Goal: Task Accomplishment & Management: Use online tool/utility

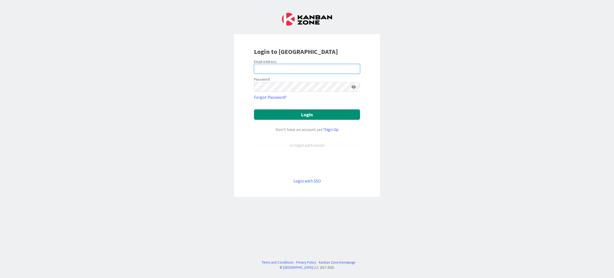
click at [298, 70] on input "email" at bounding box center [307, 69] width 106 height 10
type input "leif@leifbecker.com"
click at [301, 119] on button "Login" at bounding box center [307, 114] width 106 height 10
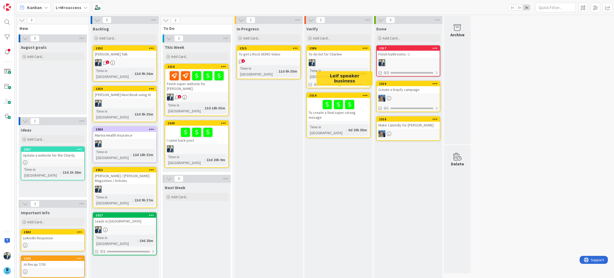
click at [332, 93] on div "1514" at bounding box center [339, 95] width 60 height 4
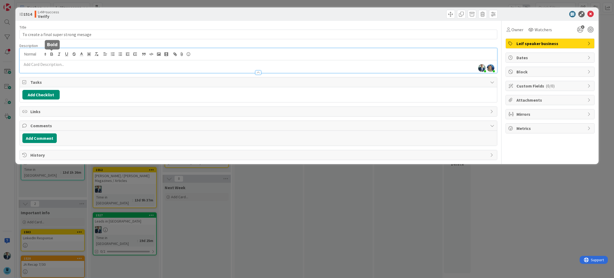
click at [51, 54] on div "Leif Becker just joined Marina Alex just joined" at bounding box center [258, 60] width 477 height 25
click at [72, 65] on p at bounding box center [258, 64] width 472 height 6
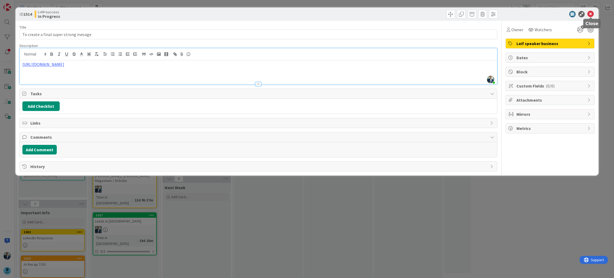
click at [589, 13] on icon at bounding box center [590, 14] width 6 height 6
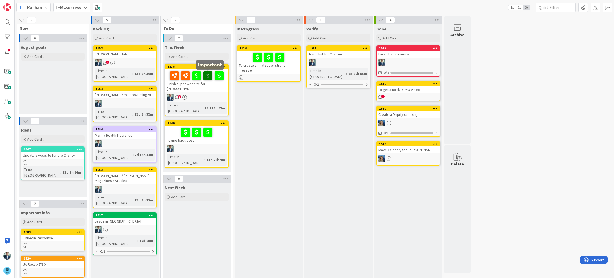
click at [207, 72] on icon at bounding box center [207, 75] width 9 height 9
click at [180, 65] on div "1516" at bounding box center [198, 67] width 60 height 4
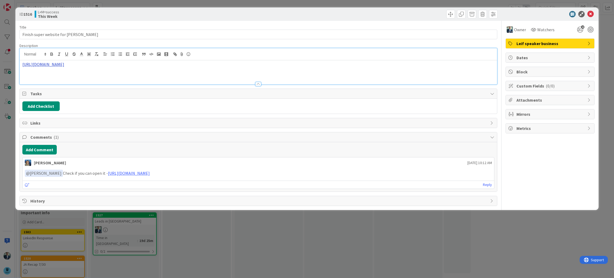
click at [97, 55] on div "https://v0.dev/chat/worldwide-speaker-page-lGTFrGd76cG" at bounding box center [258, 66] width 477 height 36
click at [64, 63] on link "https://v0.dev/chat/worldwide-speaker-page-lGTFrGd76cG" at bounding box center [43, 64] width 42 height 5
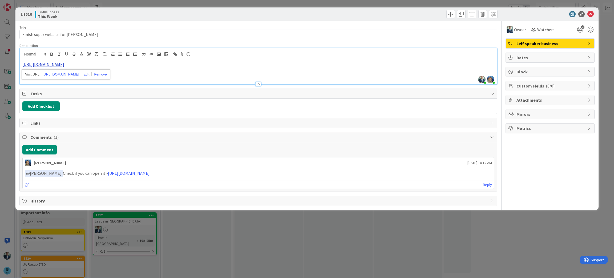
click at [64, 63] on link "https://v0.dev/chat/worldwide-speaker-page-lGTFrGd76cG" at bounding box center [43, 64] width 42 height 5
drag, startPoint x: 73, startPoint y: 63, endPoint x: 76, endPoint y: 63, distance: 2.9
copy link "https://v0.dev/chat/worldwide-speaker-page-lGTFrGd76cG"
click at [592, 12] on icon at bounding box center [590, 14] width 6 height 6
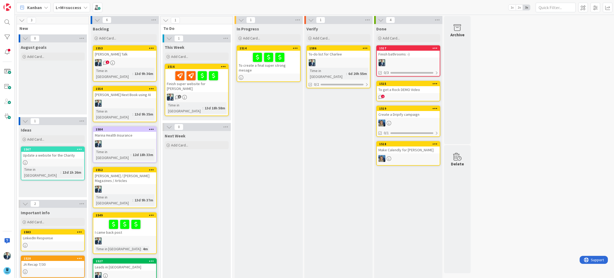
click at [83, 6] on icon at bounding box center [85, 7] width 4 height 4
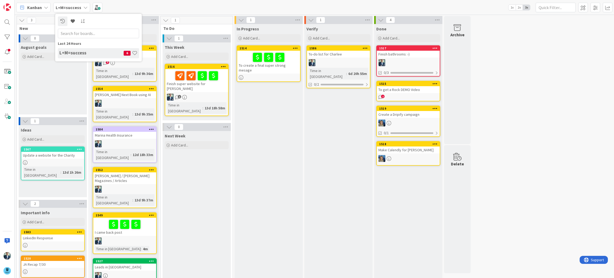
click at [253, 118] on div "In Progress Add Card... 1514 To create a final super strong mesage" at bounding box center [268, 164] width 68 height 281
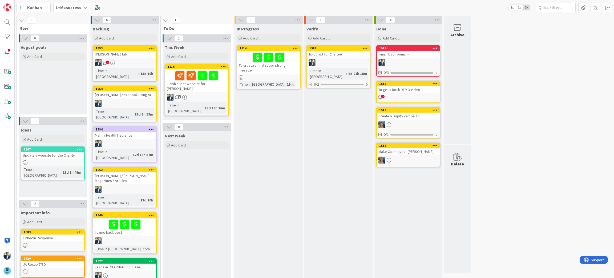
click at [84, 7] on icon at bounding box center [85, 7] width 4 height 4
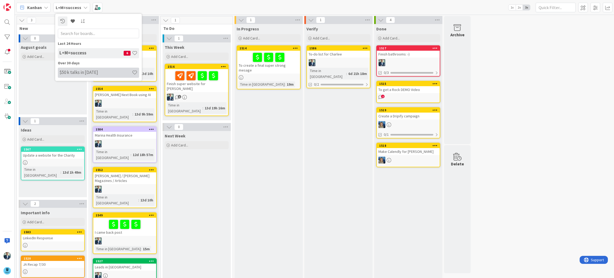
click at [79, 73] on h4 "$50 k talks in [DATE]" at bounding box center [95, 72] width 72 height 5
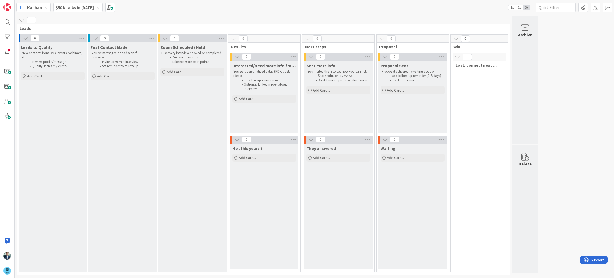
click at [234, 37] on icon at bounding box center [233, 39] width 6 height 6
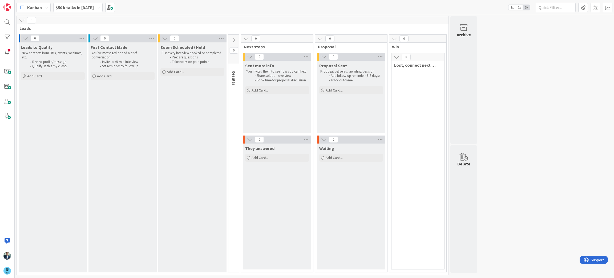
click at [247, 38] on icon at bounding box center [246, 39] width 6 height 6
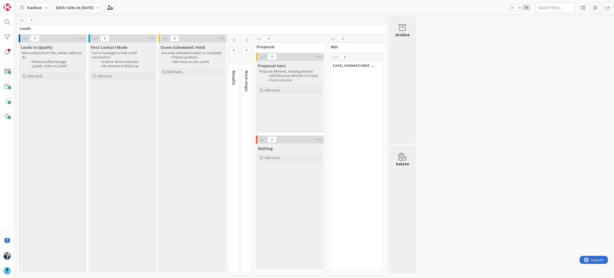
click at [260, 36] on icon at bounding box center [259, 39] width 6 height 6
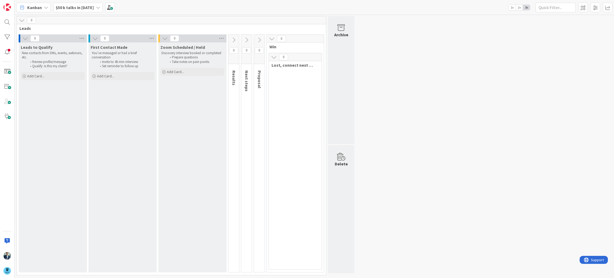
click at [270, 38] on icon at bounding box center [272, 39] width 6 height 6
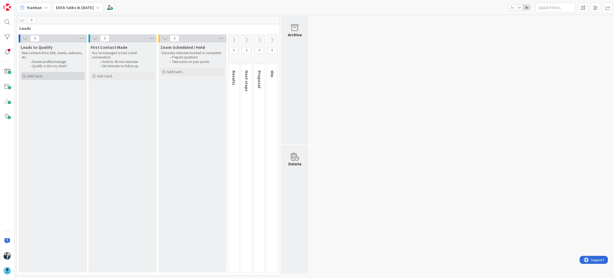
click at [34, 76] on span "Add Card..." at bounding box center [35, 76] width 17 height 5
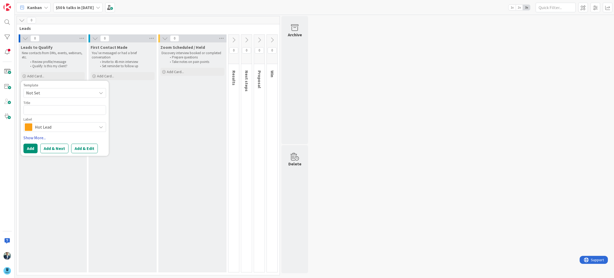
click at [35, 137] on link "Show More..." at bounding box center [64, 138] width 83 height 6
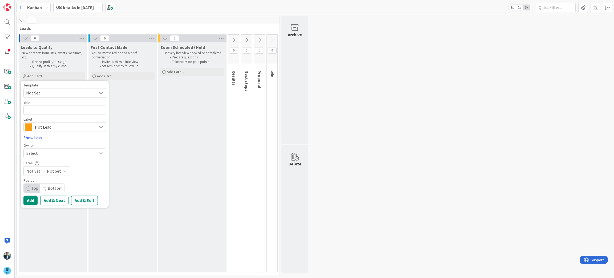
click at [159, 127] on div "Zoom Scheduled / Held Discovery interview booked or completed Prepare questions…" at bounding box center [192, 157] width 68 height 230
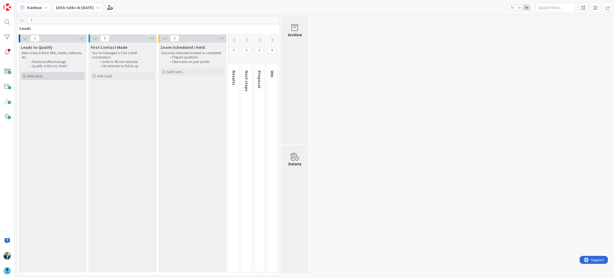
click at [40, 76] on span "Add Card..." at bounding box center [35, 76] width 17 height 5
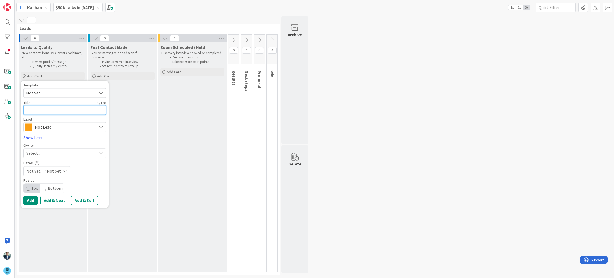
click at [75, 112] on textarea at bounding box center [64, 110] width 83 height 10
type textarea "x"
type textarea "B"
type textarea "x"
type textarea "Br"
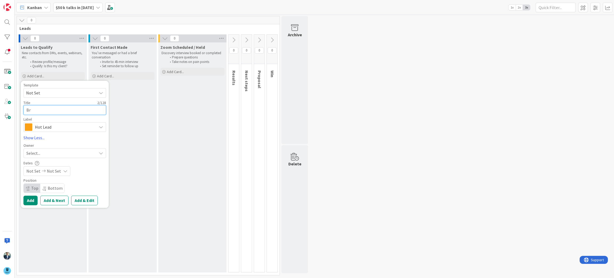
type textarea "x"
type textarea "Bri"
type textarea "x"
type textarea "Bria"
type textarea "x"
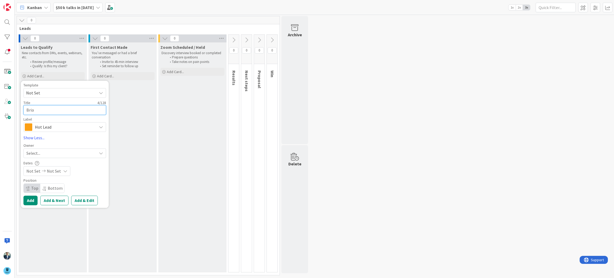
type textarea "[PERSON_NAME]"
type textarea "x"
type textarea "Bria"
type textarea "x"
type textarea "Bri"
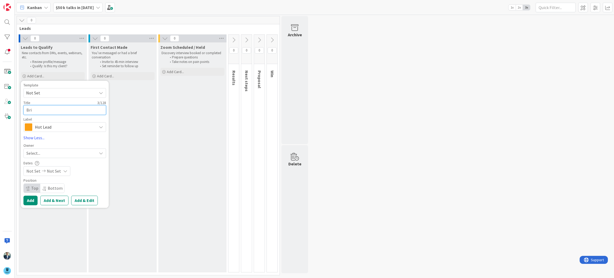
type textarea "x"
type textarea "Bria"
type textarea "x"
type textarea "[PERSON_NAME]"
type textarea "x"
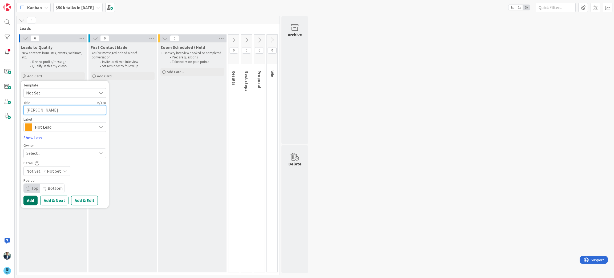
type textarea "[PERSON_NAME]"
click at [33, 203] on button "Add" at bounding box center [30, 200] width 14 height 10
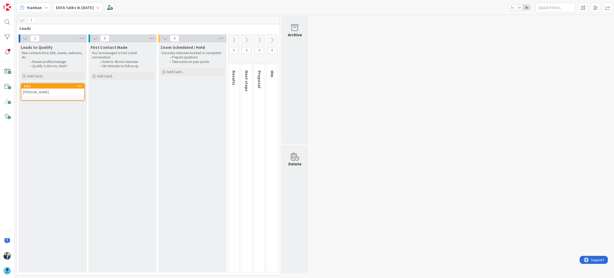
click at [82, 84] on icon at bounding box center [79, 86] width 5 height 4
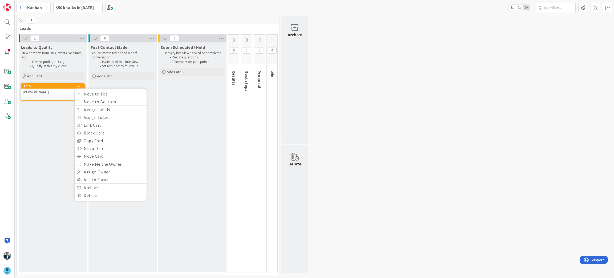
click at [67, 94] on div "[PERSON_NAME]" at bounding box center [52, 91] width 63 height 7
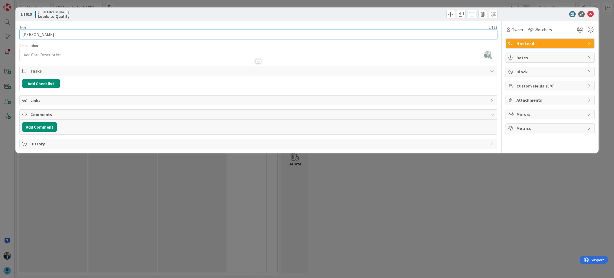
click at [74, 35] on input "[PERSON_NAME]" at bounding box center [258, 35] width 478 height 10
type input "[PERSON_NAME]"
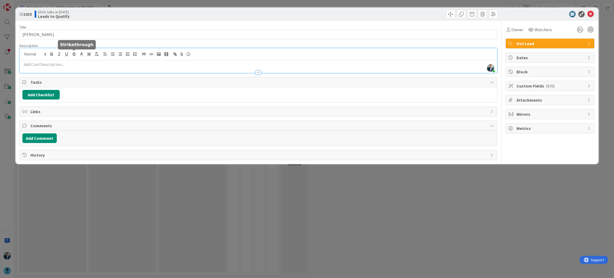
click at [72, 53] on div "[PERSON_NAME] just joined" at bounding box center [258, 60] width 477 height 25
click at [589, 14] on icon at bounding box center [590, 14] width 6 height 6
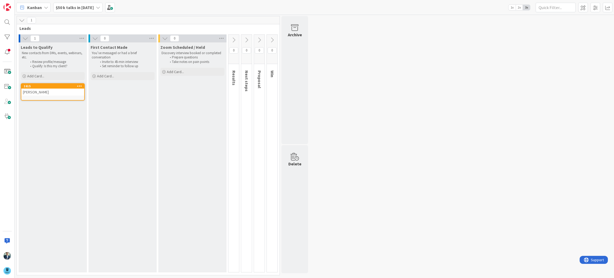
click at [90, 5] on div "$50 k talks in [DATE]" at bounding box center [77, 8] width 49 height 10
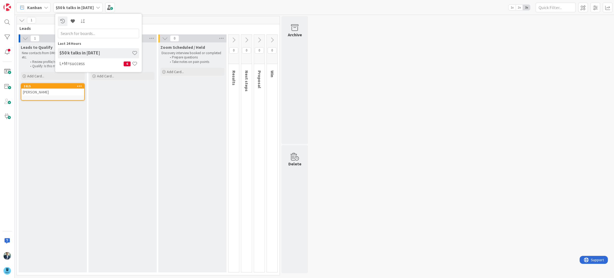
click at [78, 52] on h4 "$50 k talks in [DATE]" at bounding box center [95, 52] width 72 height 5
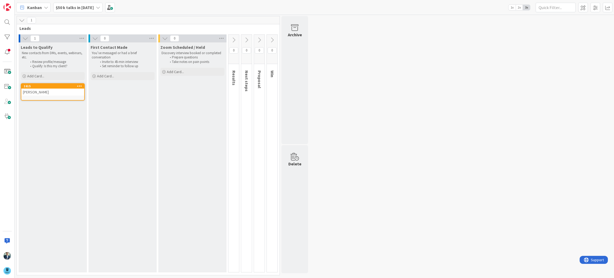
click at [96, 5] on icon at bounding box center [98, 7] width 4 height 4
click at [75, 64] on h4 "L+M=success" at bounding box center [91, 63] width 64 height 5
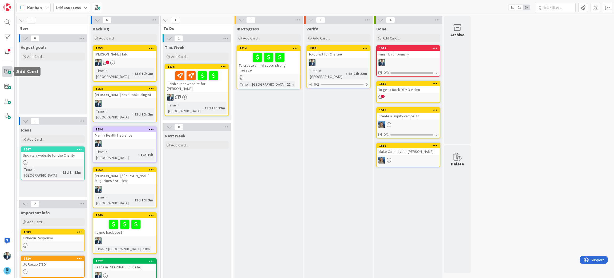
click at [5, 73] on span at bounding box center [7, 71] width 11 height 11
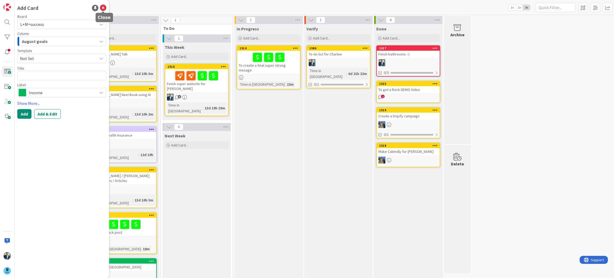
click at [101, 8] on icon at bounding box center [103, 8] width 6 height 6
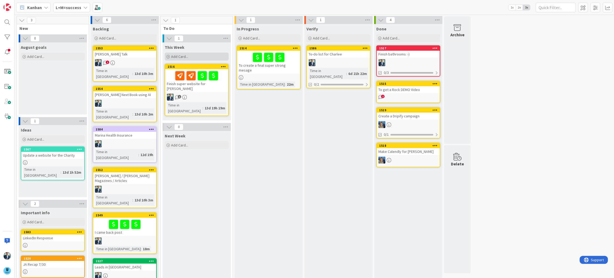
click at [189, 58] on div "Add Card..." at bounding box center [197, 56] width 64 height 8
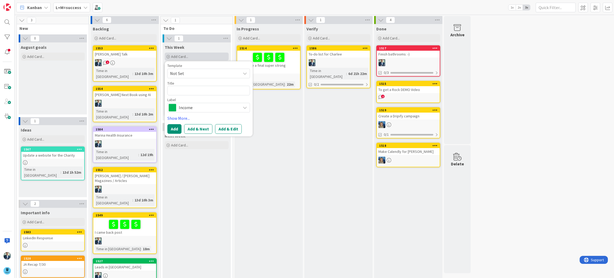
type textarea "x"
type textarea "A"
type textarea "x"
type textarea "Ad"
type textarea "x"
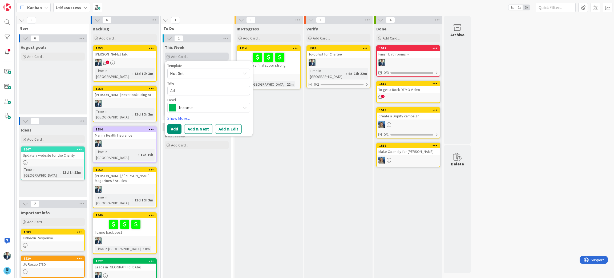
type textarea "Ad"
type textarea "x"
type textarea "Ad"
type textarea "x"
type textarea "Add"
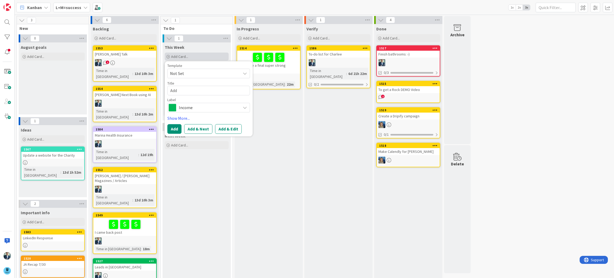
type textarea "x"
type textarea "Add"
type textarea "x"
type textarea "Add 5"
type textarea "x"
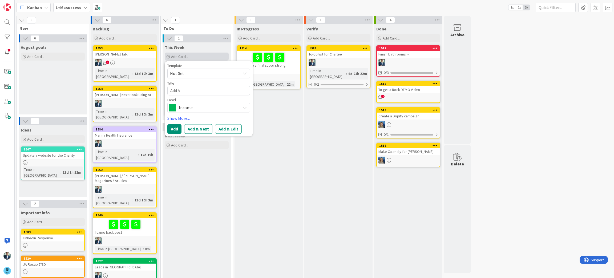
type textarea "Add 50"
type textarea "x"
type textarea "Add 50"
type textarea "x"
type textarea "Add 50 L"
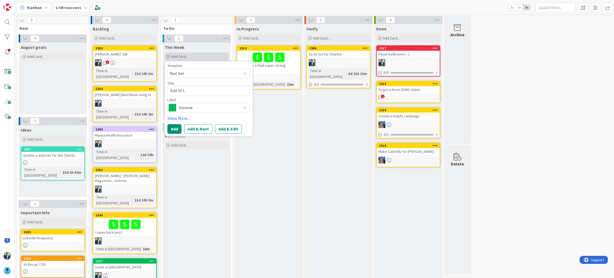
type textarea "x"
type textarea "Add 50 Le"
type textarea "x"
type textarea "Add 50 Lea"
type textarea "x"
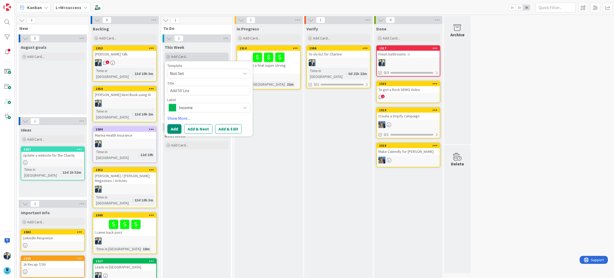
type textarea "Add 50 Lead"
type textarea "x"
type textarea "Add 50 Leads"
type textarea "x"
type textarea "Add 50 Leads 0"
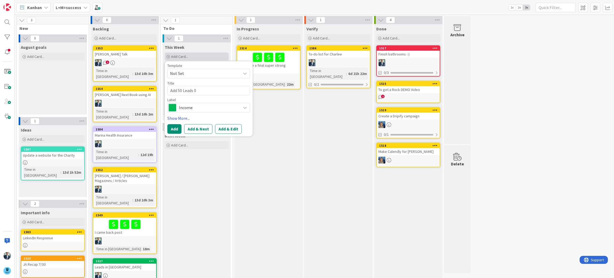
type textarea "x"
type textarea "Add 50 Leads 0p"
type textarea "x"
type textarea "Add 50 Leads 0pm"
type textarea "x"
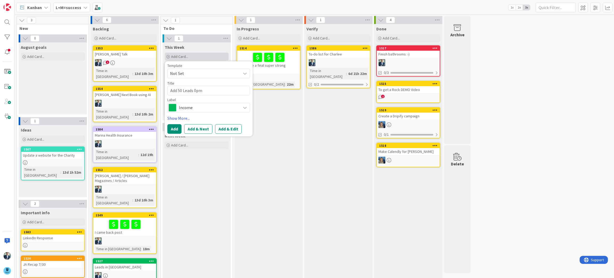
type textarea "Add 50 Leads 0p"
type textarea "x"
type textarea "Add 50 Leads 0"
type textarea "x"
type textarea "Add 50 Leads"
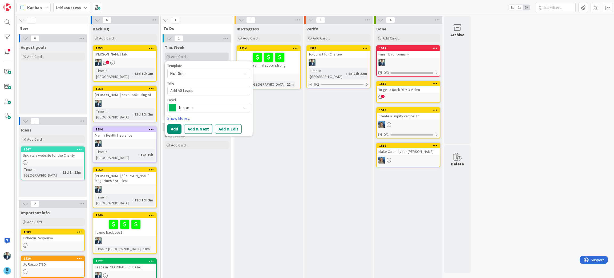
type textarea "x"
type textarea "Add 50 Leads p"
type textarea "x"
type textarea "Add 50 Leads po"
type textarea "x"
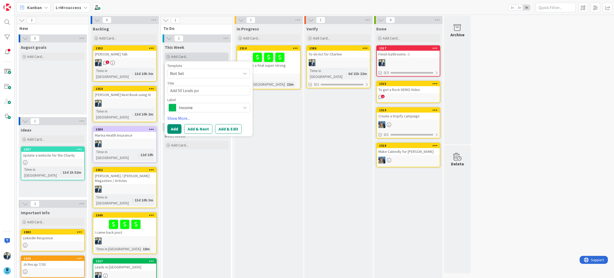
type textarea "Add 50 Leads pon"
type textarea "x"
type textarea "Add 50 Leads po"
type textarea "x"
type textarea "Add 50 Leads p"
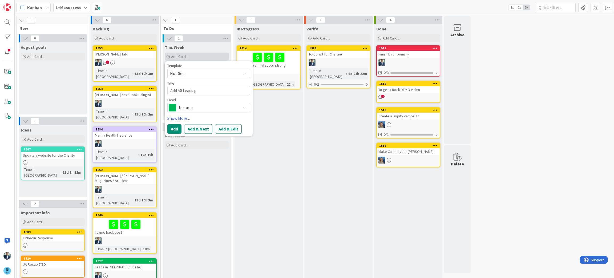
type textarea "x"
type textarea "Add 50 Leads"
type textarea "x"
type textarea "Add 50 Leads o"
type textarea "x"
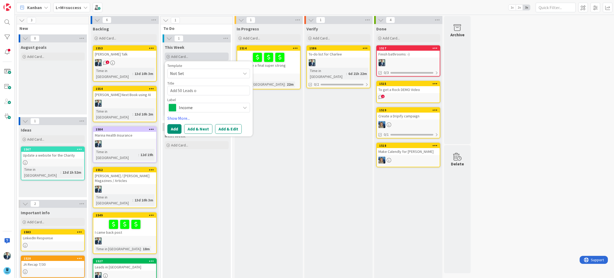
type textarea "Add 50 Leads on"
type textarea "x"
type textarea "Add 50 Leads on"
type textarea "x"
type textarea "Add 50 Leads on s"
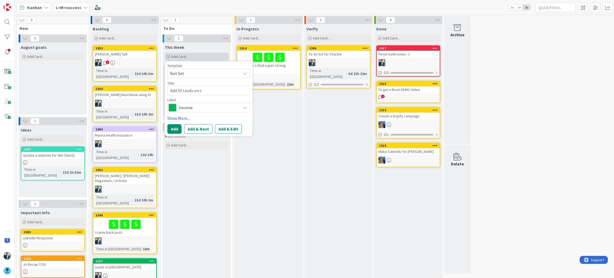
type textarea "x"
type textarea "Add 50 Leads on sa"
type textarea "x"
type textarea "Add 50 Leads on [PERSON_NAME]"
type textarea "x"
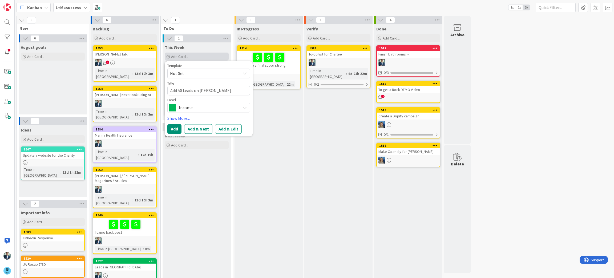
type textarea "Add 50 Leads on sale"
type textarea "x"
type textarea "Add 50 Leads on sales"
type textarea "x"
type textarea "Add 50 Leads on sales"
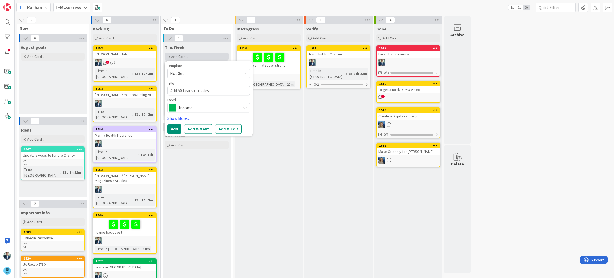
type textarea "x"
type textarea "Add 50 Leads on sales b"
type textarea "x"
type textarea "Add 50 Leads on sales bo"
type textarea "x"
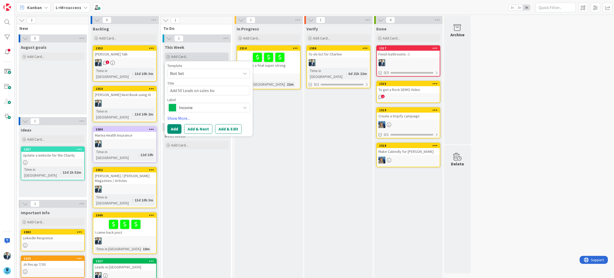
type textarea "Add 50 Leads on sales boa"
type textarea "x"
type textarea "Add 50 Leads on sales boar"
type textarea "x"
type textarea "Add 50 Leads on sales board"
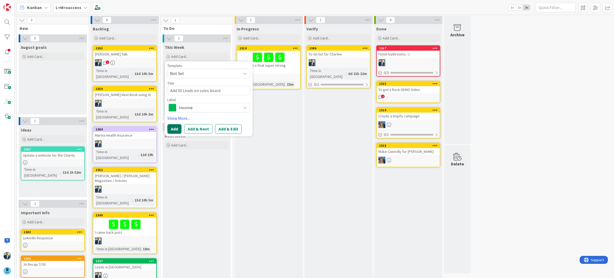
click at [170, 131] on button "Add" at bounding box center [174, 129] width 14 height 10
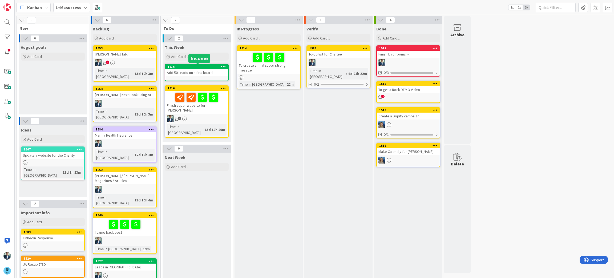
click at [194, 65] on div "1616" at bounding box center [198, 67] width 60 height 4
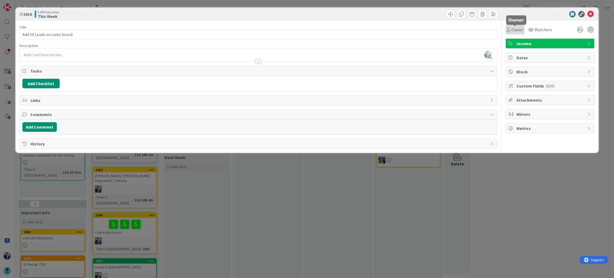
click at [515, 29] on span "Owner" at bounding box center [517, 29] width 12 height 6
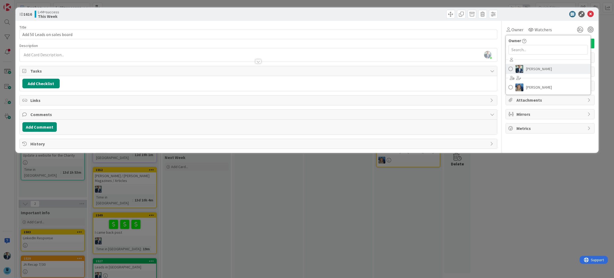
click at [510, 67] on span at bounding box center [510, 69] width 4 height 8
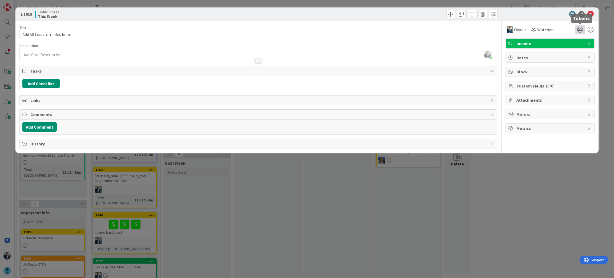
click at [579, 31] on icon at bounding box center [580, 30] width 10 height 10
click at [523, 50] on span "Important" at bounding box center [530, 49] width 20 height 5
click at [571, 49] on icon at bounding box center [573, 49] width 4 height 4
click at [573, 49] on icon at bounding box center [573, 50] width 4 height 4
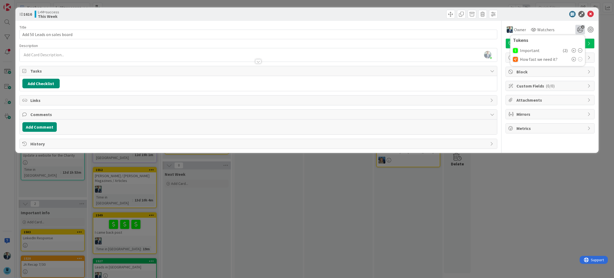
click at [573, 49] on icon at bounding box center [573, 50] width 4 height 4
click at [551, 10] on div "ID 1616 L+M=success This Week" at bounding box center [306, 13] width 583 height 13
click at [590, 13] on icon at bounding box center [590, 14] width 6 height 6
